Goal: Task Accomplishment & Management: Use online tool/utility

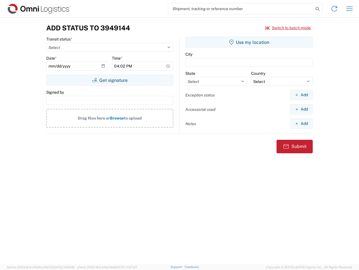
click at [241, 9] on input "search" at bounding box center [241, 8] width 145 height 11
click at [318, 9] on icon at bounding box center [318, 9] width 8 height 8
click at [335, 9] on icon at bounding box center [334, 8] width 9 height 9
click at [350, 9] on icon "button" at bounding box center [350, 8] width 6 height 4
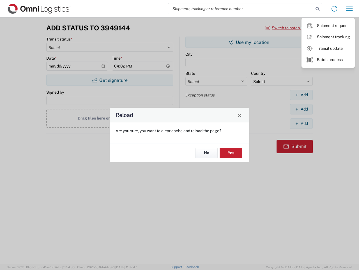
click at [288, 28] on div "Reload Are you sure, you want to clear cache and reload the page? No Yes" at bounding box center [179, 135] width 359 height 270
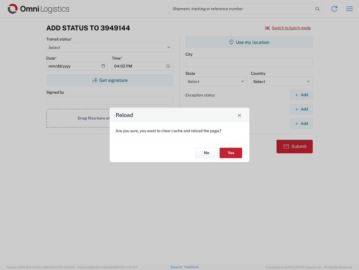
click at [110, 80] on div "Reload Are you sure, you want to clear cache and reload the page? No Yes" at bounding box center [179, 135] width 359 height 270
click at [249, 42] on div "Reload Are you sure, you want to clear cache and reload the page? No Yes" at bounding box center [179, 135] width 359 height 270
click at [302, 95] on div "Reload Are you sure, you want to clear cache and reload the page? No Yes" at bounding box center [179, 135] width 359 height 270
click at [302, 109] on div "Reload Are you sure, you want to clear cache and reload the page? No Yes" at bounding box center [179, 135] width 359 height 270
click at [302, 123] on div "Reload Are you sure, you want to clear cache and reload the page? No Yes" at bounding box center [179, 135] width 359 height 270
